Goal: Check status: Check status

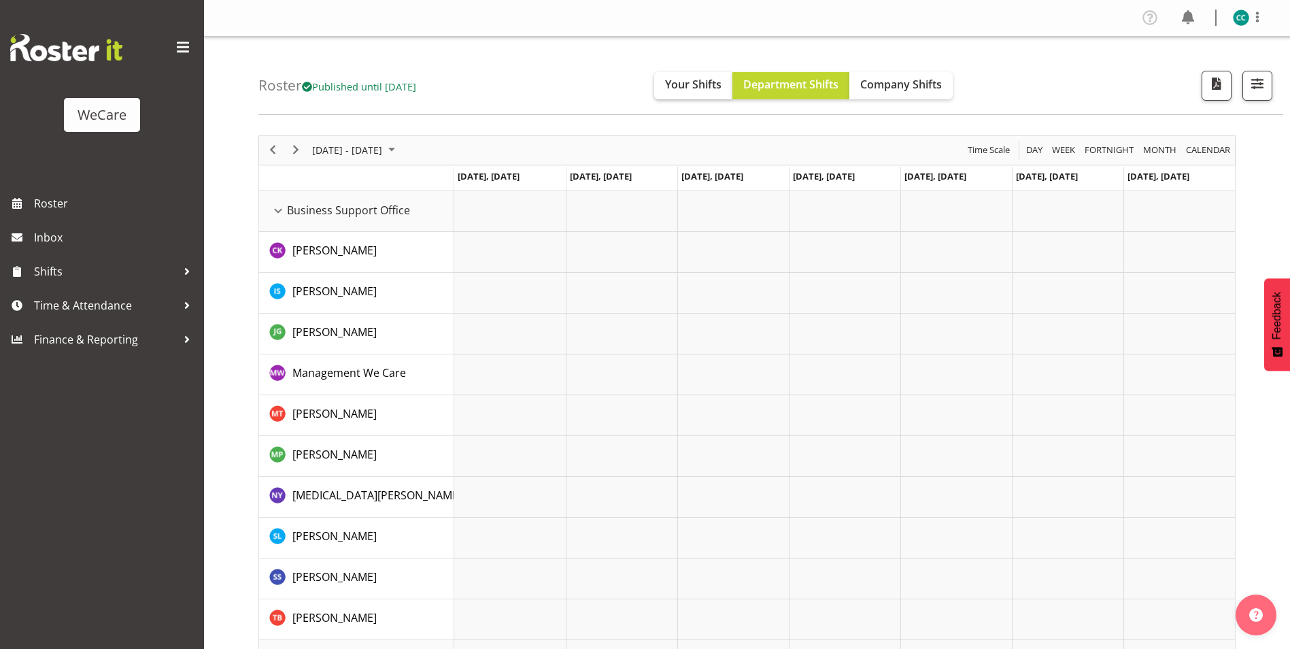
scroll to position [2177, 0]
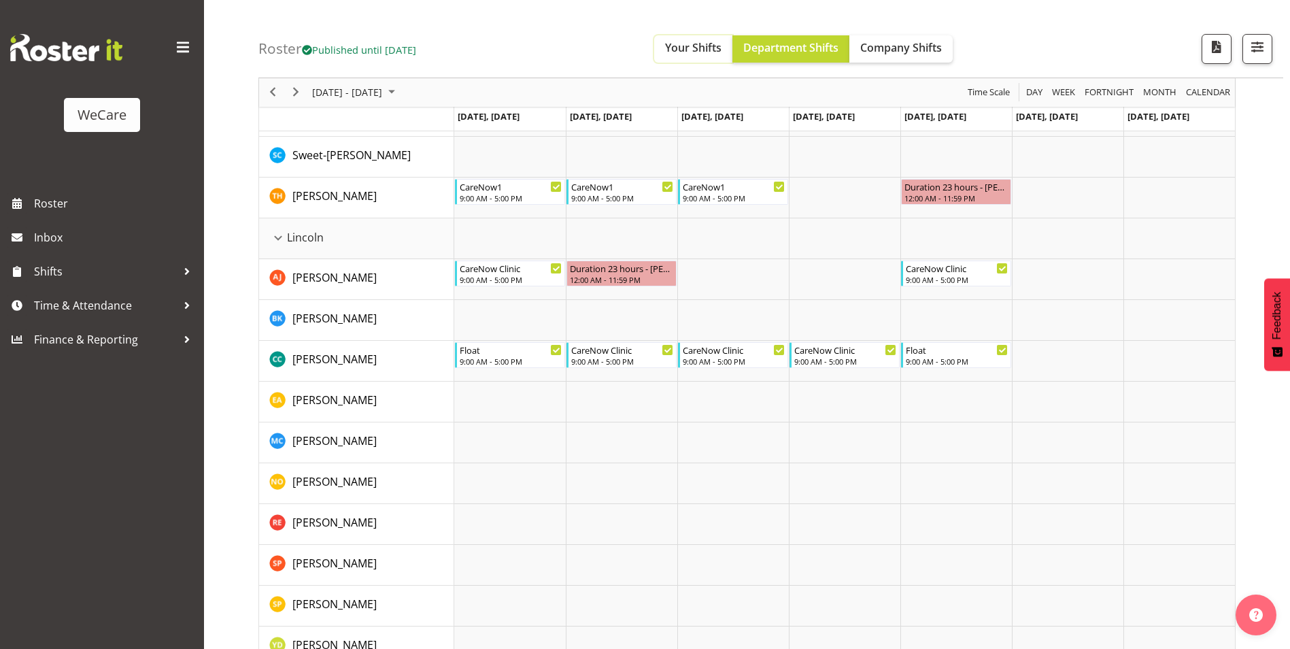
drag, startPoint x: 721, startPoint y: 47, endPoint x: 729, endPoint y: 46, distance: 7.5
click at [722, 47] on span "Your Shifts" at bounding box center [693, 47] width 56 height 15
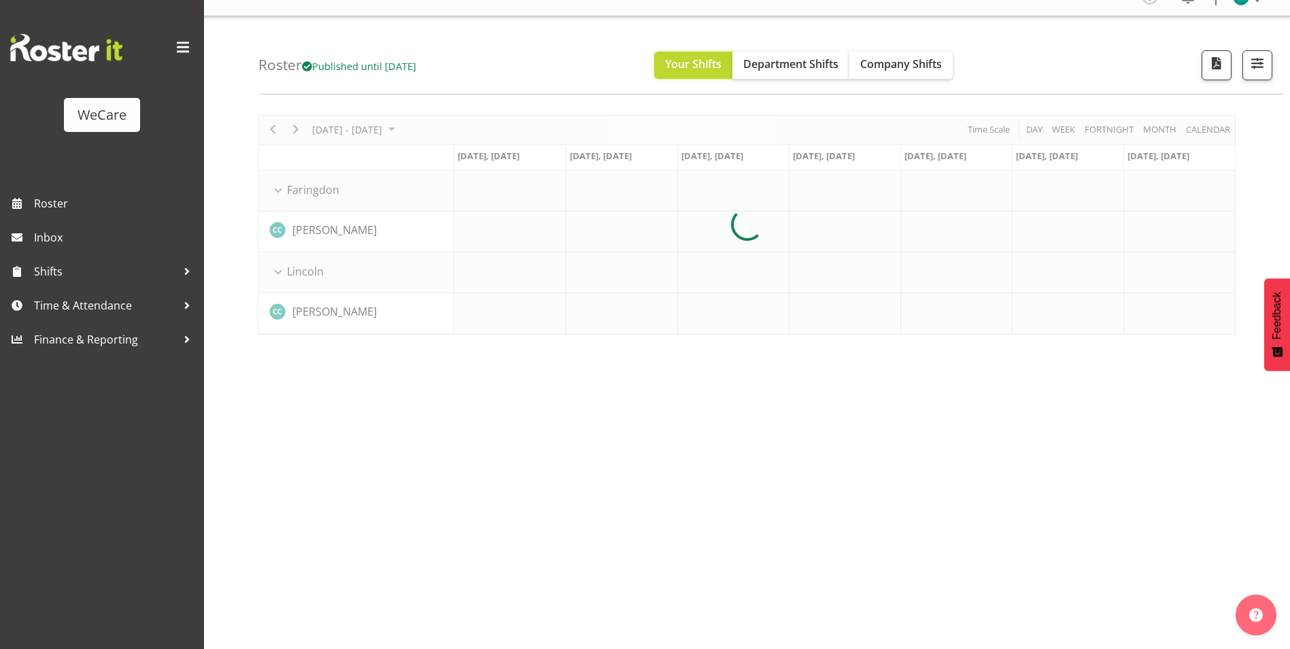
scroll to position [0, 0]
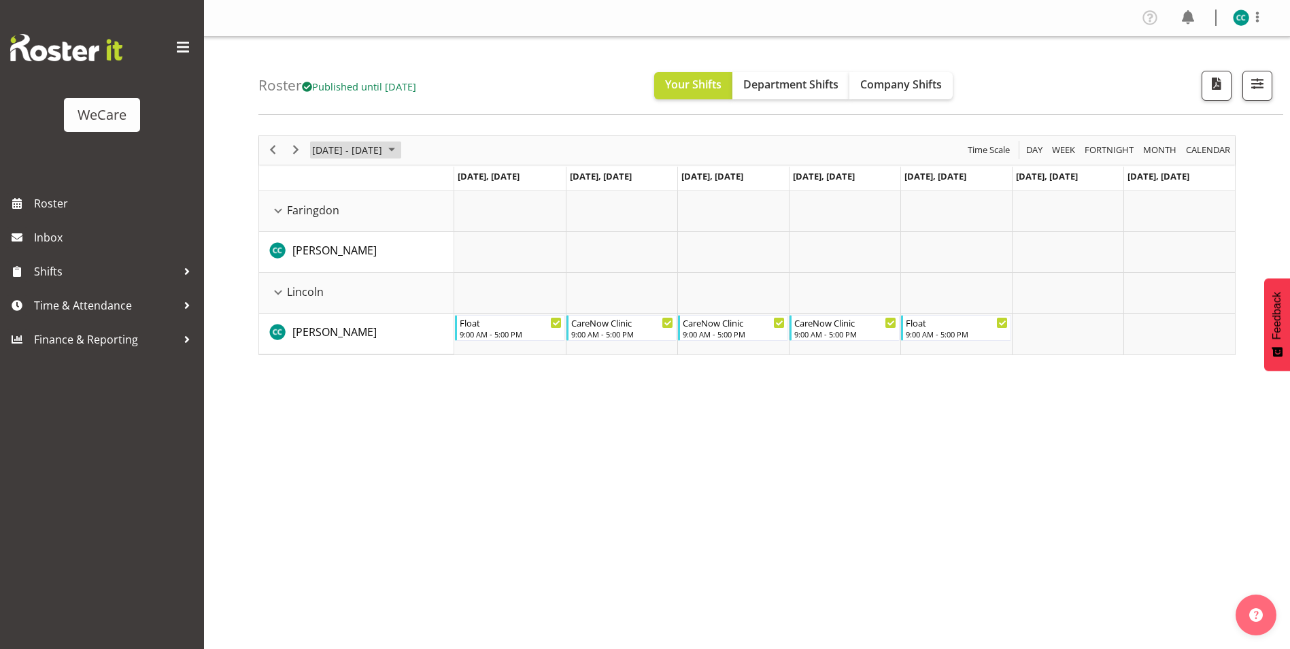
drag, startPoint x: 333, startPoint y: 150, endPoint x: 361, endPoint y: 149, distance: 28.6
click at [333, 149] on span "[DATE] - [DATE]" at bounding box center [347, 149] width 73 height 17
click at [455, 183] on span "next month" at bounding box center [456, 184] width 24 height 24
click at [435, 228] on span "1" at bounding box center [435, 231] width 20 height 20
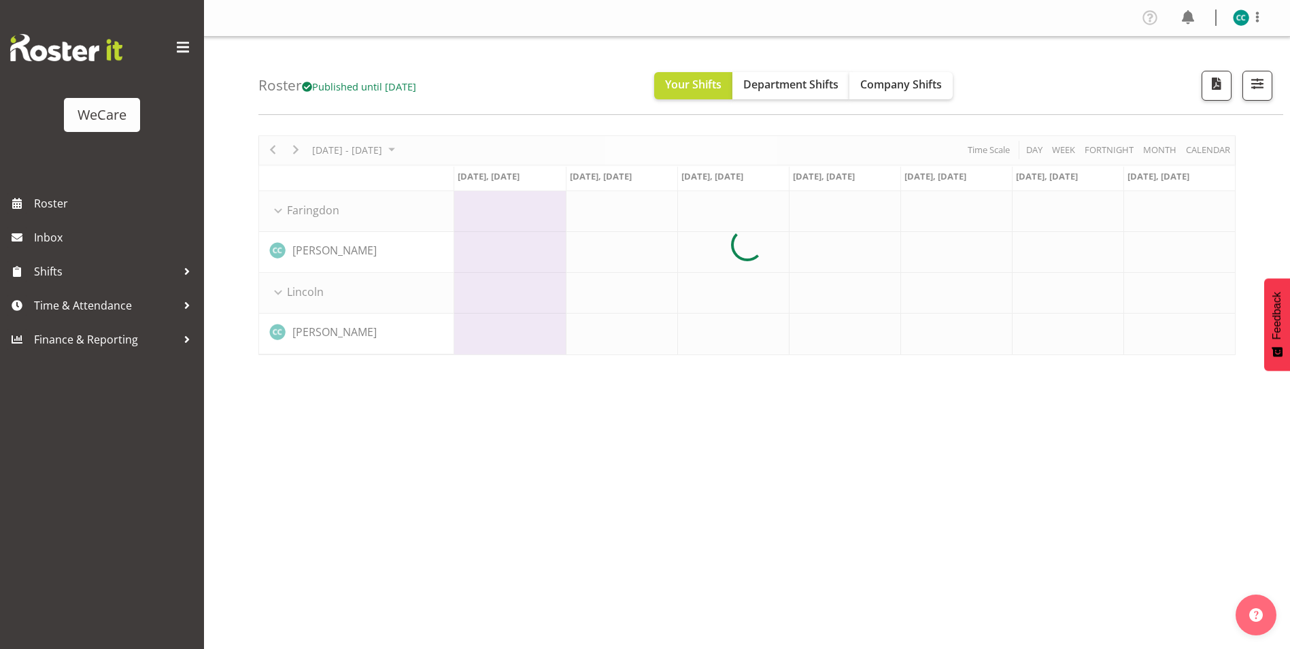
click at [1192, 148] on div at bounding box center [746, 245] width 977 height 220
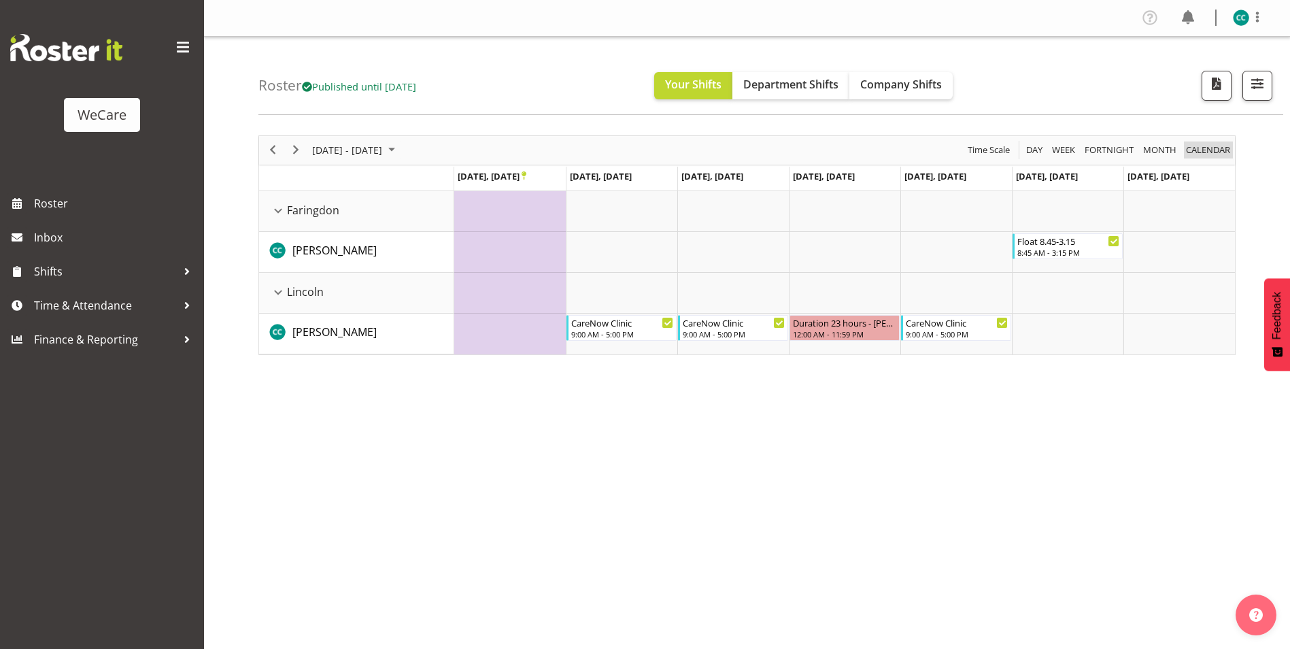
click at [1192, 148] on span "calendar" at bounding box center [1208, 149] width 47 height 17
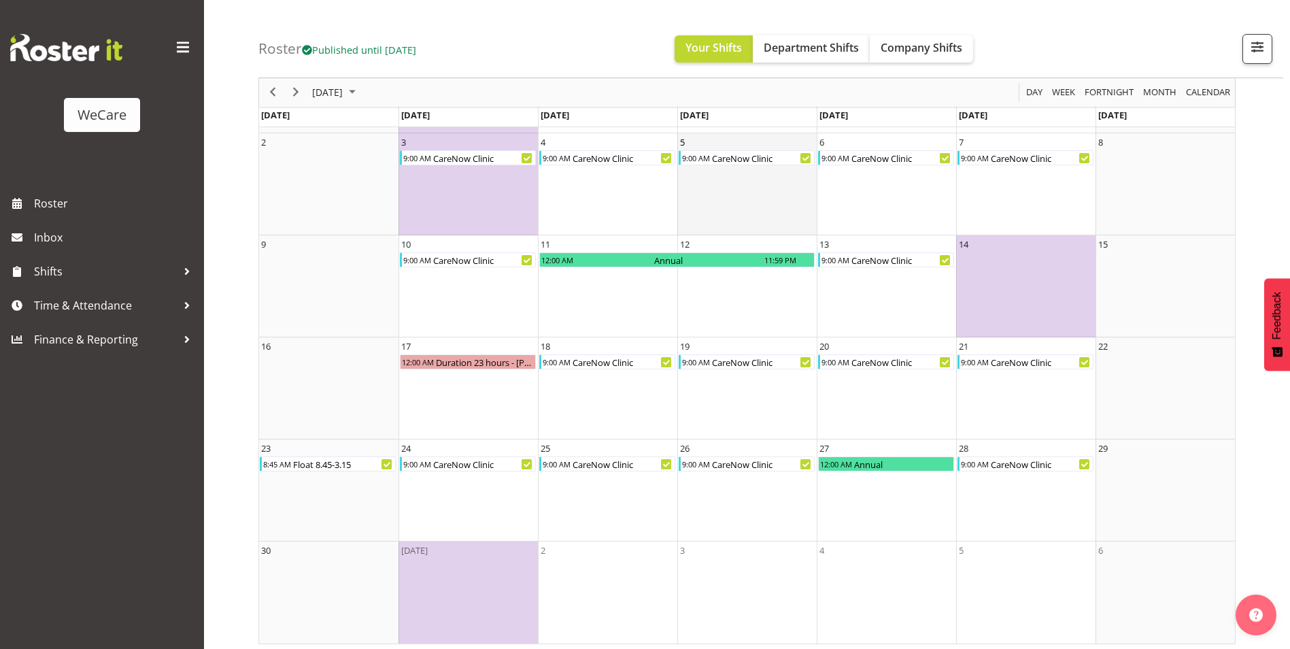
scroll to position [161, 0]
